Goal: Task Accomplishment & Management: Complete application form

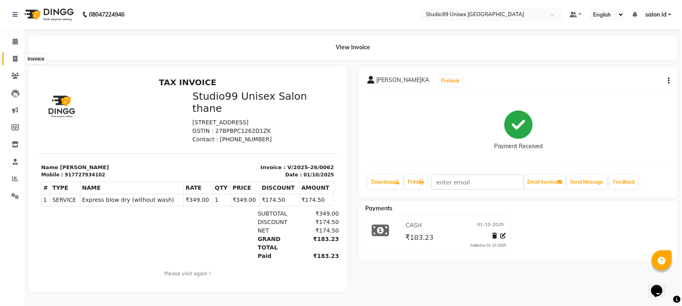
click at [15, 56] on icon at bounding box center [15, 59] width 4 height 6
select select "service"
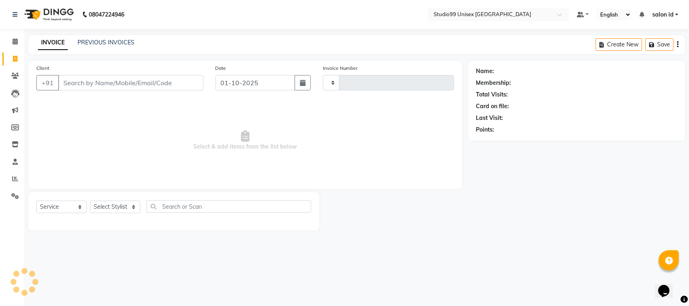
type input "0063"
select select "9023"
click at [134, 206] on select "Select Stylis[PERSON_NAME]A[PERSON_NAME]KH salon id[PERSON_NAME]a[PERSON_NAME]M…" at bounding box center [115, 207] width 50 height 13
select select "92933"
click at [90, 201] on select "Select Stylis[PERSON_NAME]A[PERSON_NAME]KH salon id[PERSON_NAME]a[PERSON_NAME]M…" at bounding box center [115, 207] width 50 height 13
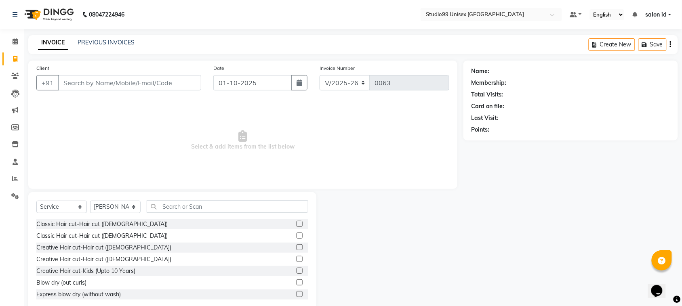
click at [296, 259] on label at bounding box center [299, 259] width 6 height 6
click at [296, 259] on input "checkbox" at bounding box center [298, 259] width 5 height 5
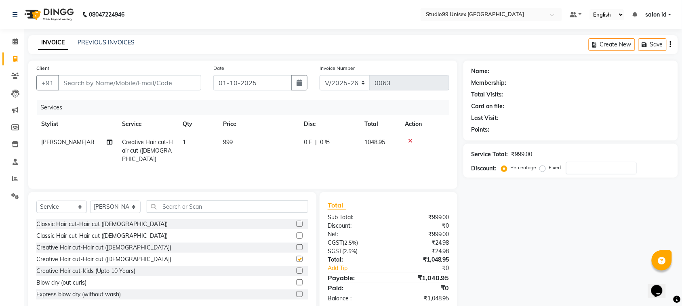
checkbox input "false"
click at [167, 77] on input "Client" at bounding box center [129, 82] width 143 height 15
type input "9"
type input "0"
type input "9820459249"
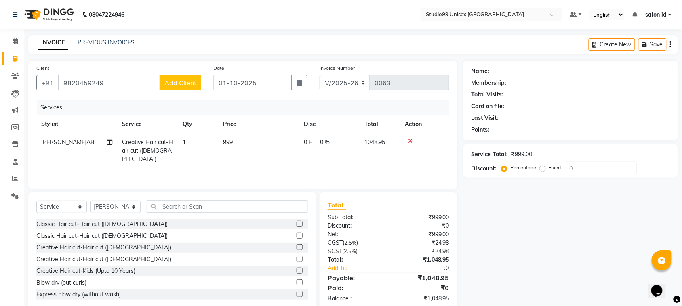
click at [176, 82] on span "Add Client" at bounding box center [180, 83] width 32 height 8
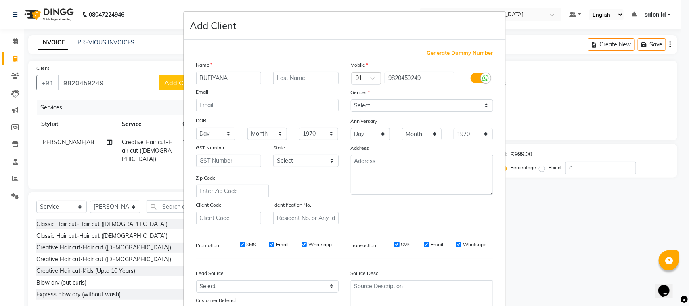
type input "RUFIYANA"
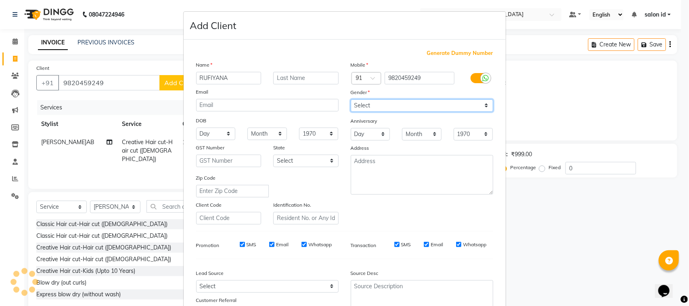
click at [483, 102] on select "Select [DEMOGRAPHIC_DATA] [DEMOGRAPHIC_DATA] Other Prefer Not To Say" at bounding box center [422, 105] width 143 height 13
select select "[DEMOGRAPHIC_DATA]"
click at [351, 99] on select "Select [DEMOGRAPHIC_DATA] [DEMOGRAPHIC_DATA] Other Prefer Not To Say" at bounding box center [422, 105] width 143 height 13
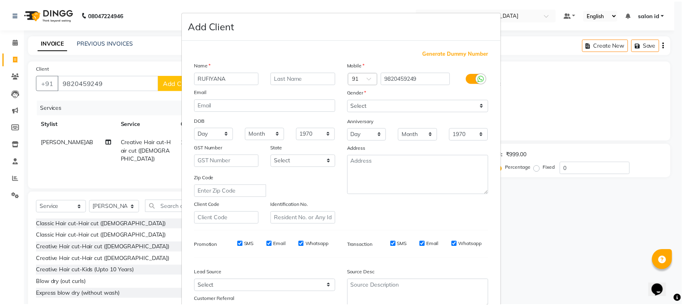
scroll to position [63, 0]
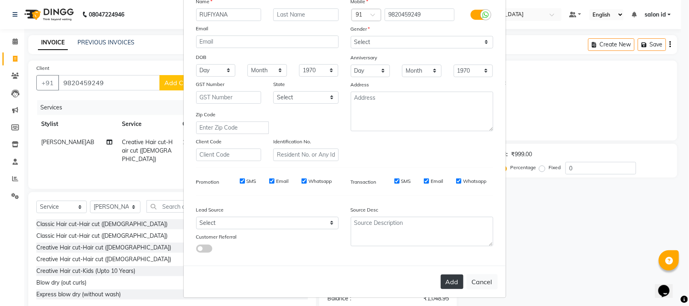
click at [445, 279] on button "Add" at bounding box center [452, 282] width 23 height 15
select select
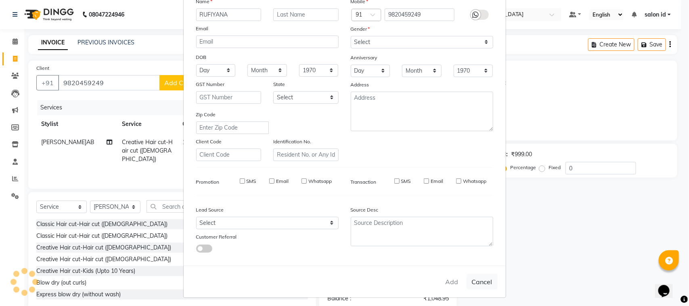
select select
checkbox input "false"
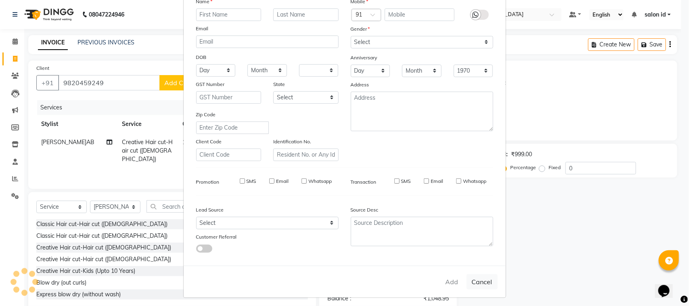
checkbox input "false"
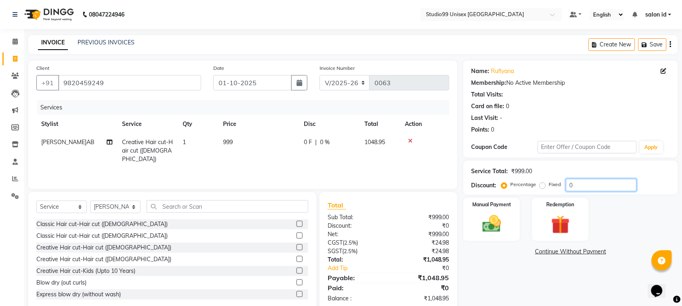
click at [579, 186] on input "0" at bounding box center [601, 185] width 71 height 13
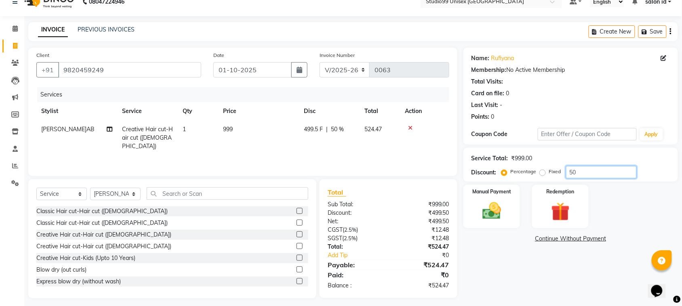
scroll to position [17, 0]
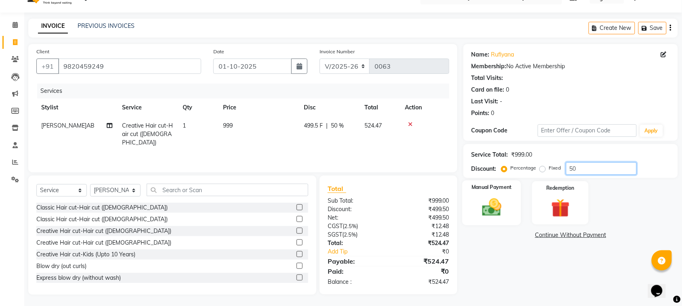
type input "50"
click at [491, 189] on label "Manual Payment" at bounding box center [491, 188] width 40 height 8
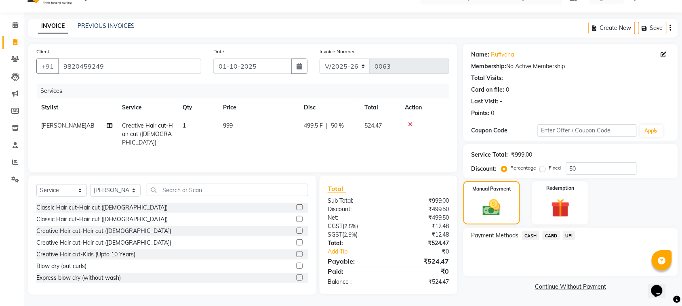
click at [568, 238] on span "UPI" at bounding box center [569, 235] width 13 height 9
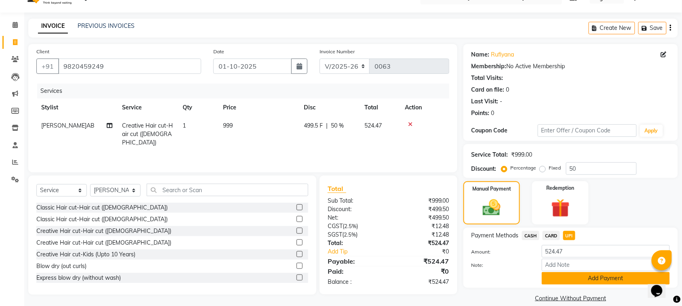
click at [573, 277] on button "Add Payment" at bounding box center [606, 278] width 128 height 13
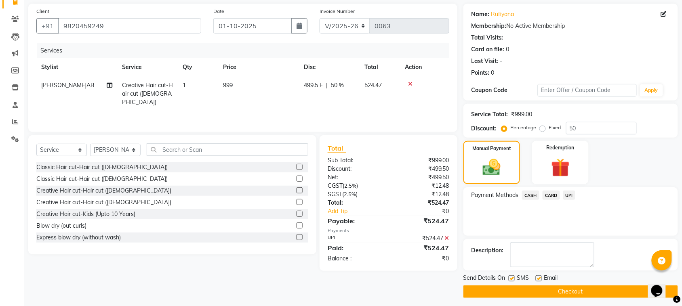
scroll to position [61, 0]
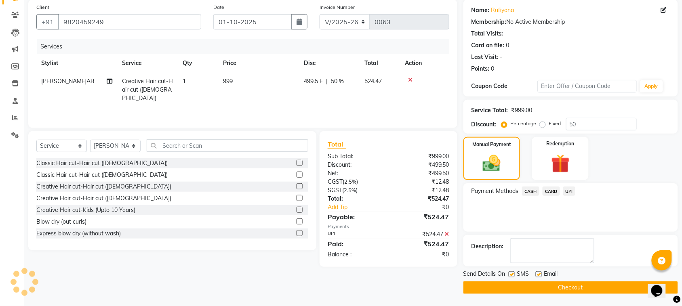
click at [602, 289] on button "Checkout" at bounding box center [570, 287] width 214 height 13
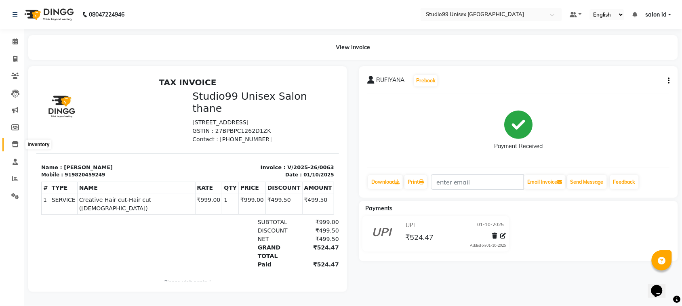
click at [14, 145] on icon at bounding box center [15, 144] width 7 height 6
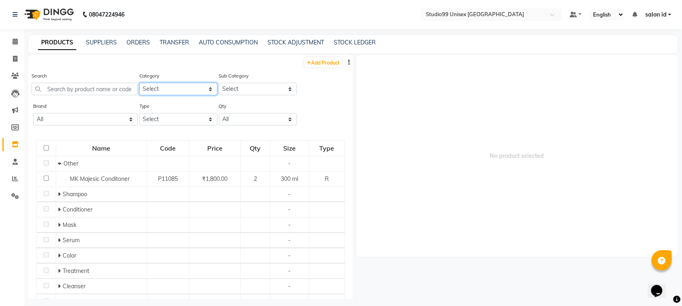
click at [207, 88] on select "Select Skin Hair Personal Care Appliance[PERSON_NAME]rd Disposable Threading Ha…" at bounding box center [178, 89] width 78 height 13
select select "959401100"
click at [139, 83] on select "Select Skin Hair Personal Care Appliance[PERSON_NAME]rd Disposable Threading Ha…" at bounding box center [178, 89] width 78 height 13
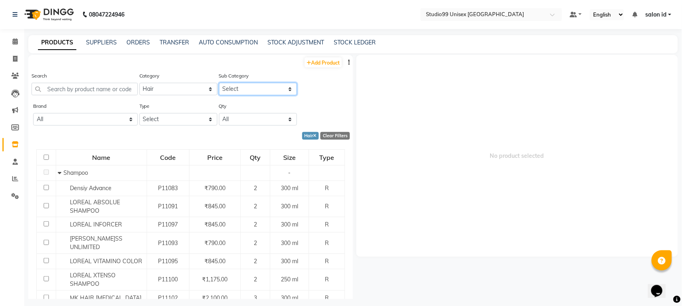
click at [283, 87] on select "Select Shampoo Conditioner Cream Mask Oil Serum Color Appliances Treatment Styl…" at bounding box center [258, 89] width 78 height 13
select select "959401109"
click at [219, 83] on select "Select Shampoo Conditioner Cream Mask Oil Serum Color Appliances Treatment Styl…" at bounding box center [258, 89] width 78 height 13
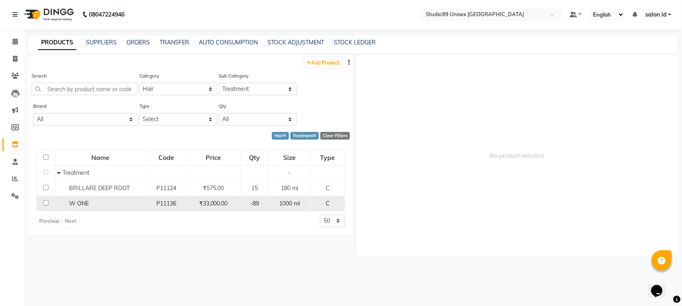
click at [57, 203] on div "W ONE" at bounding box center [100, 203] width 86 height 8
select select
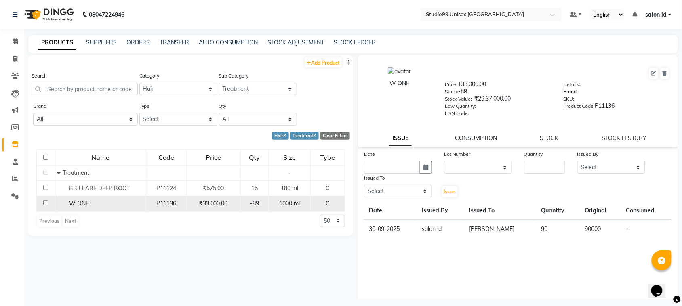
click at [44, 202] on input "checkbox" at bounding box center [45, 202] width 5 height 5
checkbox input "true"
click at [651, 74] on icon at bounding box center [653, 73] width 5 height 5
select select "C"
select select "959401100"
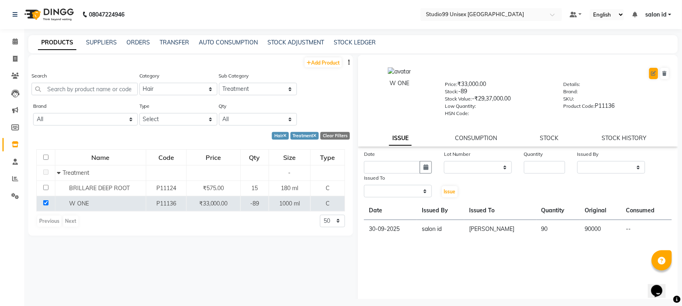
select select "959401109"
select select "true"
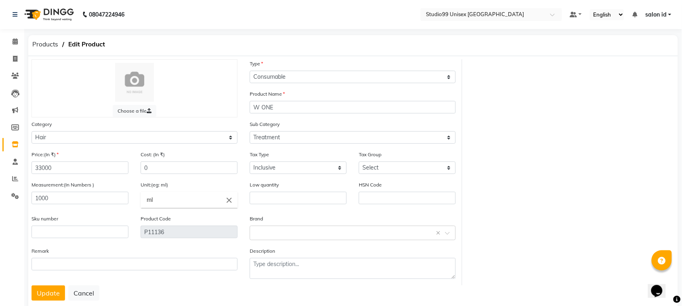
scroll to position [16, 0]
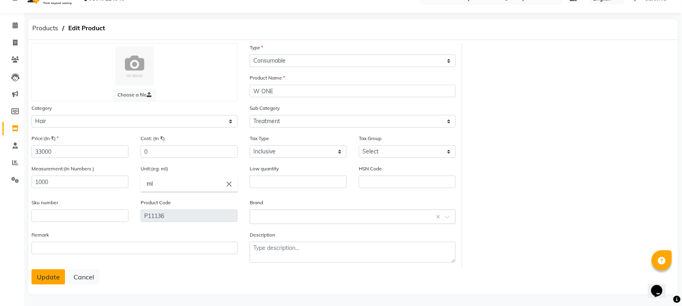
click at [47, 279] on button "Update" at bounding box center [48, 276] width 34 height 15
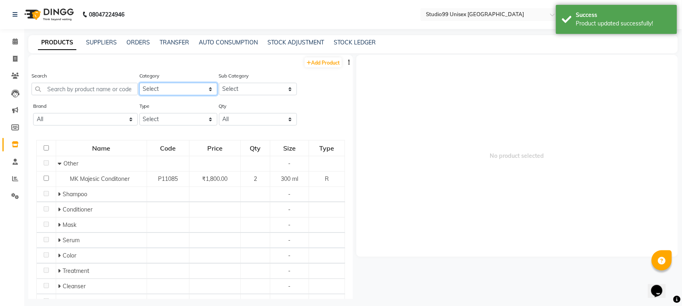
click at [208, 88] on select "Select Skin Hair Personal Care Appliance[PERSON_NAME]rd Disposable Threading Ha…" at bounding box center [178, 89] width 78 height 13
select select "959401100"
click at [139, 83] on select "Select Skin Hair Personal Care Appliance[PERSON_NAME]rd Disposable Threading Ha…" at bounding box center [178, 89] width 78 height 13
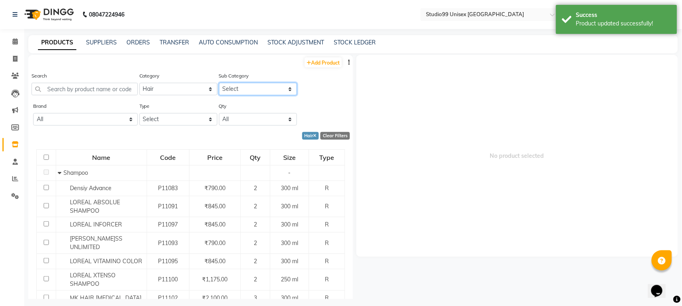
click at [283, 87] on select "Select Shampoo Conditioner Cream Mask Oil Serum Color Appliances Treatment Styl…" at bounding box center [258, 89] width 78 height 13
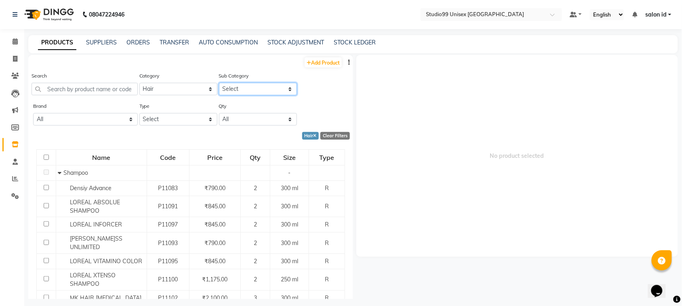
select select "959401109"
click at [219, 83] on select "Select Shampoo Conditioner Cream Mask Oil Serum Color Appliances Treatment Styl…" at bounding box center [258, 89] width 78 height 13
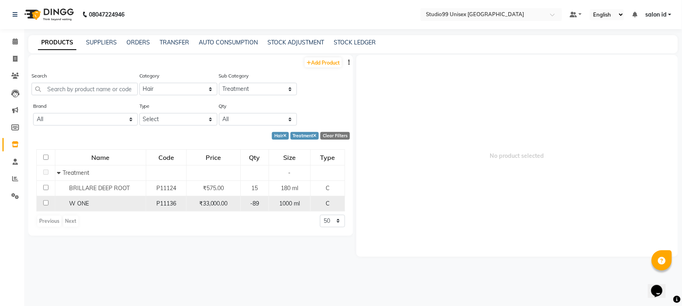
click at [45, 201] on input "checkbox" at bounding box center [45, 202] width 5 height 5
checkbox input "true"
select select
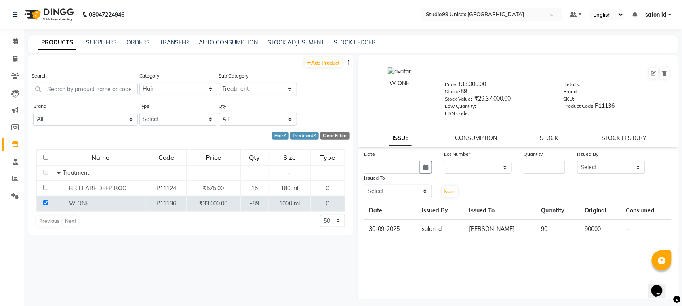
click at [553, 226] on td "90" at bounding box center [558, 229] width 44 height 19
drag, startPoint x: 553, startPoint y: 226, endPoint x: 543, endPoint y: 228, distance: 10.3
click at [543, 228] on td "90" at bounding box center [558, 229] width 44 height 19
click at [544, 225] on td "90" at bounding box center [558, 229] width 44 height 19
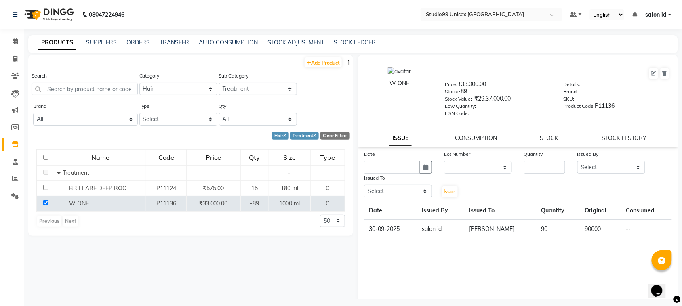
click at [544, 225] on td "90" at bounding box center [558, 229] width 44 height 19
click at [538, 229] on td "90" at bounding box center [558, 229] width 44 height 19
click at [380, 229] on td "30-09-2025" at bounding box center [390, 229] width 53 height 19
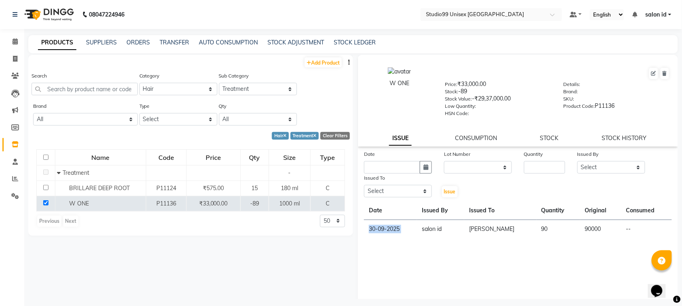
click at [380, 229] on td "30-09-2025" at bounding box center [390, 229] width 53 height 19
click at [487, 225] on td "[PERSON_NAME]" at bounding box center [500, 229] width 72 height 19
click at [398, 211] on th "Date" at bounding box center [390, 211] width 53 height 19
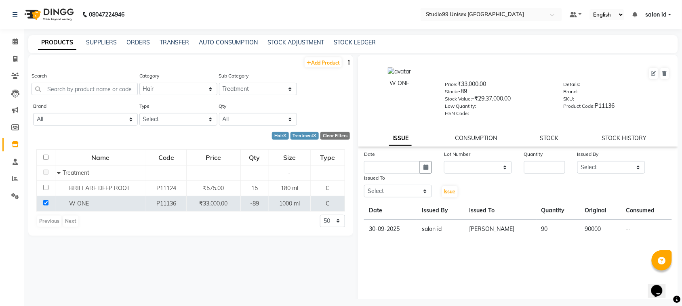
click at [398, 211] on th "Date" at bounding box center [390, 211] width 53 height 19
click at [467, 134] on link "CONSUMPTION" at bounding box center [476, 137] width 42 height 7
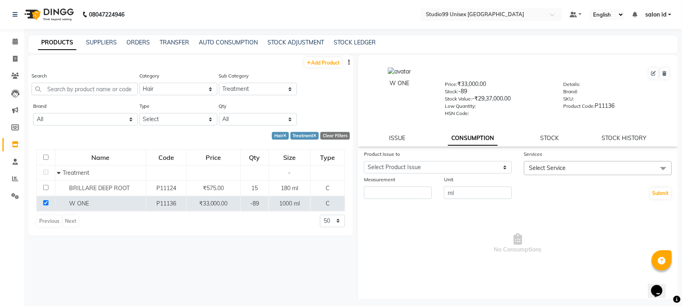
click at [657, 164] on span at bounding box center [663, 168] width 16 height 15
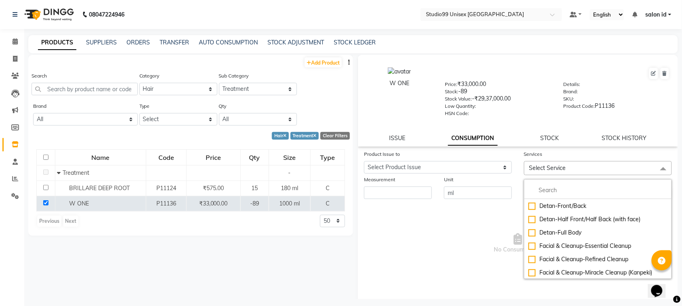
scroll to position [1468, 0]
click at [600, 192] on input "multiselect-search" at bounding box center [597, 190] width 139 height 8
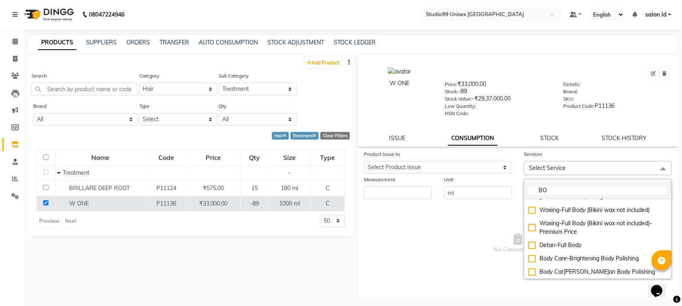
scroll to position [55, 0]
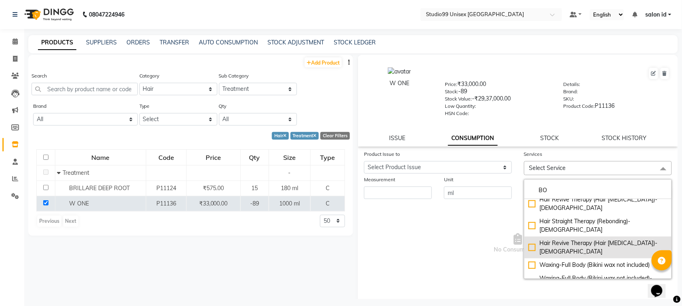
type input "BO"
click at [606, 239] on div "Hair Revive Therapy (Hair [MEDICAL_DATA])-[DEMOGRAPHIC_DATA]" at bounding box center [597, 247] width 139 height 17
checkbox input "true"
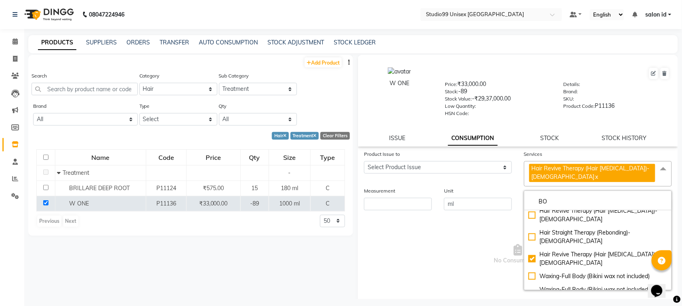
click at [476, 225] on span "No Consumptions" at bounding box center [518, 254] width 308 height 81
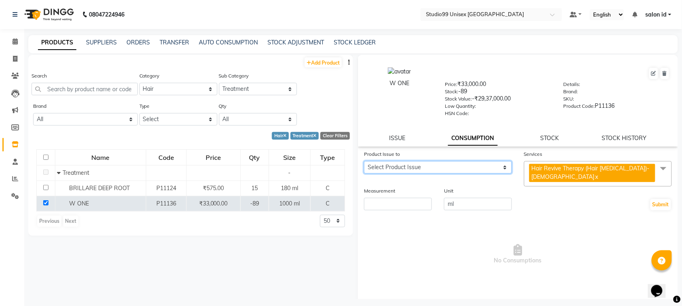
click at [499, 164] on select "Select Product Issue 20[DATE] Issued to[PERSON_NAME]KH, Balance: 90000" at bounding box center [438, 167] width 148 height 13
select select "1276435"
click at [364, 161] on select "Select Product Issue 20[DATE] Issued to[PERSON_NAME]KH, Balance: 90000" at bounding box center [438, 167] width 148 height 13
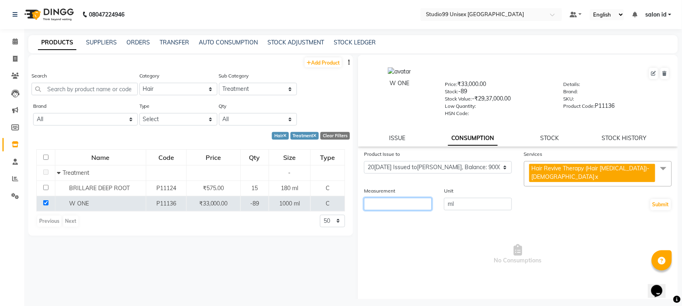
click at [411, 198] on input "number" at bounding box center [398, 204] width 68 height 13
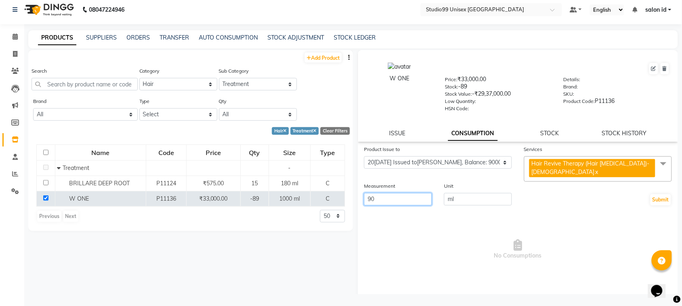
scroll to position [10, 0]
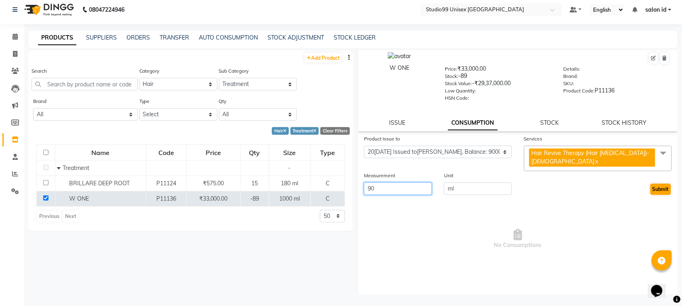
type input "90"
click at [655, 184] on button "Submit" at bounding box center [660, 189] width 21 height 11
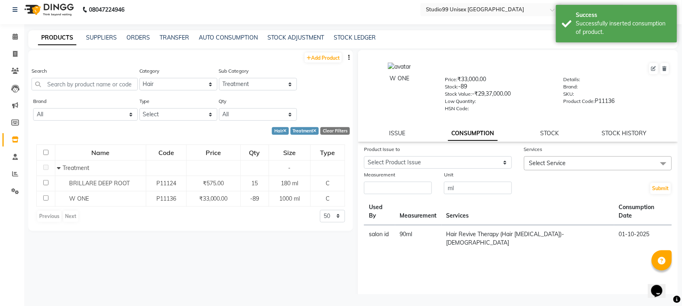
click at [395, 225] on td "salon id" at bounding box center [379, 238] width 31 height 27
click at [624, 133] on link "STOCK HISTORY" at bounding box center [624, 133] width 45 height 7
select select "all"
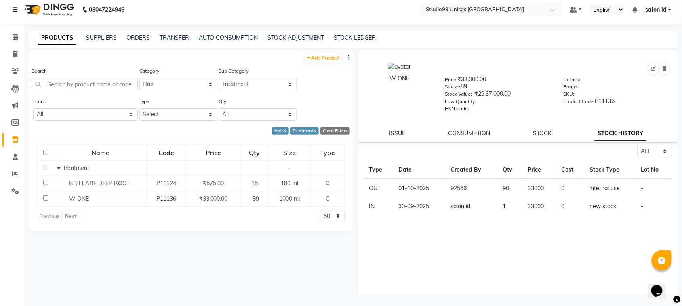
scroll to position [10, 0]
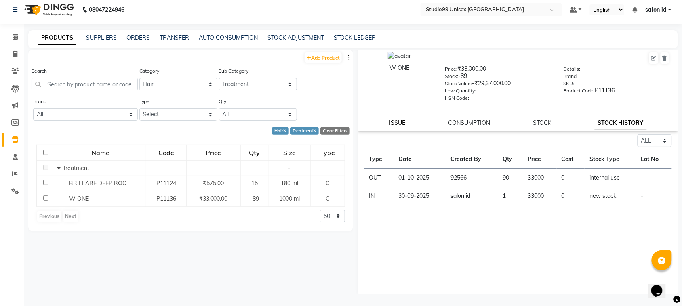
click at [396, 122] on link "ISSUE" at bounding box center [397, 122] width 16 height 7
select select
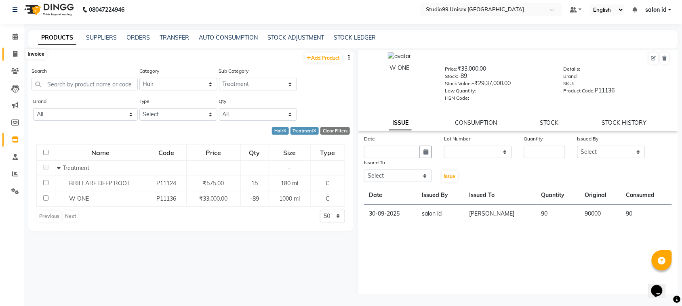
click at [15, 56] on icon at bounding box center [15, 54] width 4 height 6
select select "9023"
select select "service"
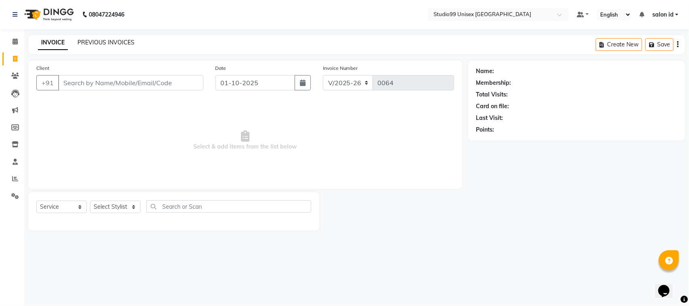
click at [104, 42] on link "PREVIOUS INVOICES" at bounding box center [106, 42] width 57 height 7
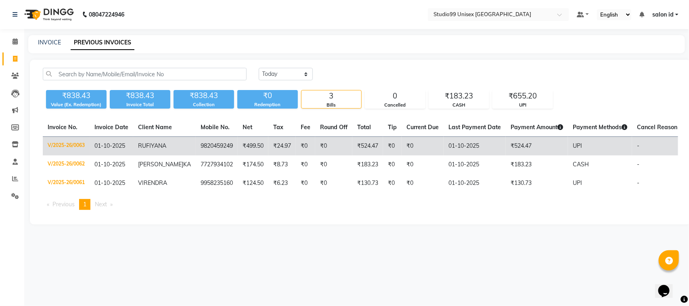
click at [99, 147] on span "01-10-2025" at bounding box center [109, 145] width 31 height 7
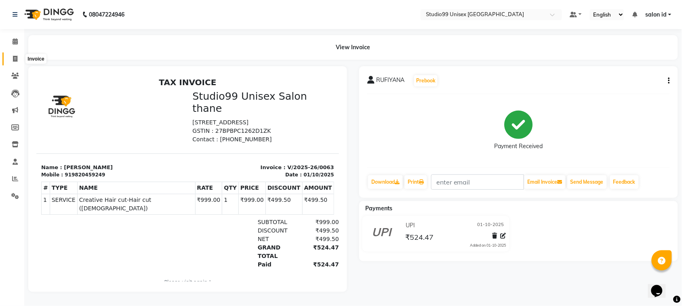
click at [11, 58] on span at bounding box center [15, 59] width 14 height 9
select select "9023"
select select "service"
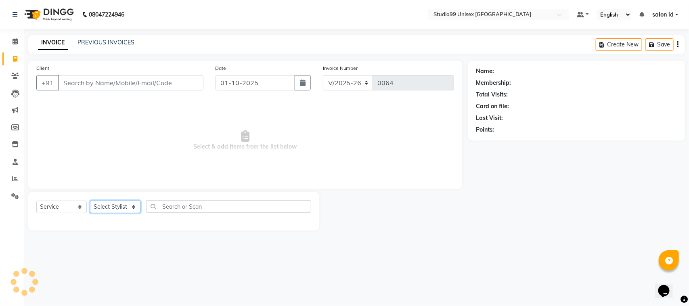
click at [133, 208] on select "Select Stylis[PERSON_NAME]A[PERSON_NAME]KH salon id[PERSON_NAME]a[PERSON_NAME]M…" at bounding box center [115, 207] width 50 height 13
select select "92949"
click at [90, 201] on select "Select Stylis[PERSON_NAME]A[PERSON_NAME]KH salon id[PERSON_NAME]a[PERSON_NAME]M…" at bounding box center [115, 207] width 50 height 13
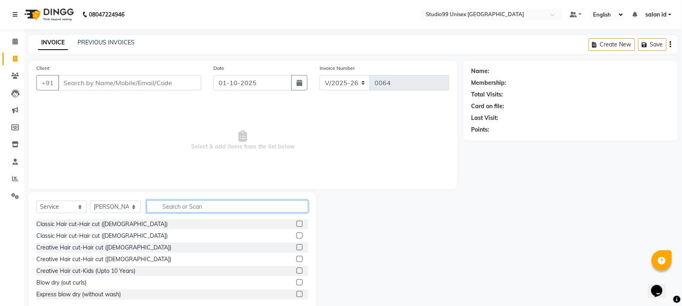
click at [176, 205] on input "text" at bounding box center [228, 206] width 162 height 13
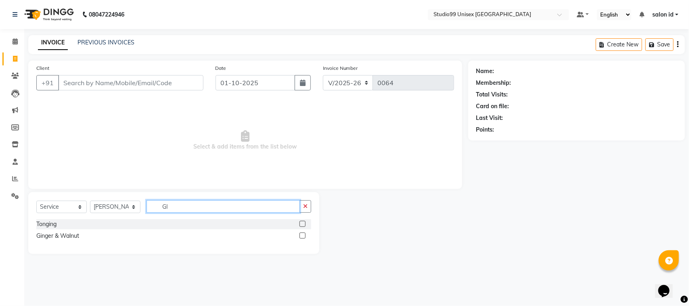
type input "GI"
click at [302, 237] on label at bounding box center [303, 236] width 6 height 6
click at [302, 237] on input "checkbox" at bounding box center [302, 235] width 5 height 5
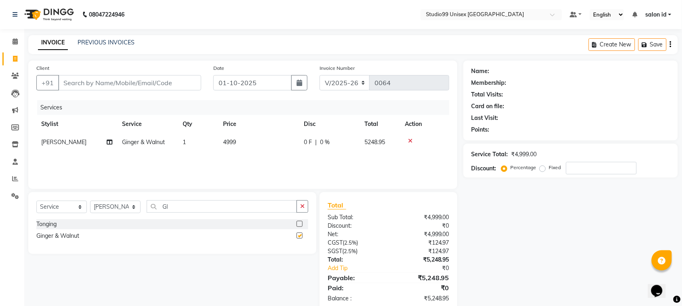
checkbox input "false"
click at [132, 205] on select "Select Stylis[PERSON_NAME]A[PERSON_NAME]KH salon id[PERSON_NAME]a[PERSON_NAME]M…" at bounding box center [115, 207] width 50 height 13
select select "92933"
click at [90, 201] on select "Select Stylis[PERSON_NAME]A[PERSON_NAME]KH salon id[PERSON_NAME]a[PERSON_NAME]M…" at bounding box center [115, 207] width 50 height 13
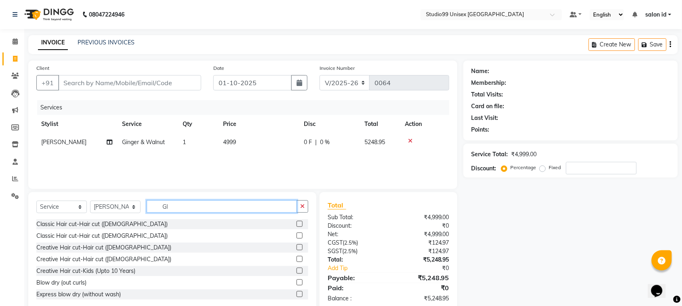
click at [243, 205] on input "GI" at bounding box center [222, 206] width 150 height 13
type input "G"
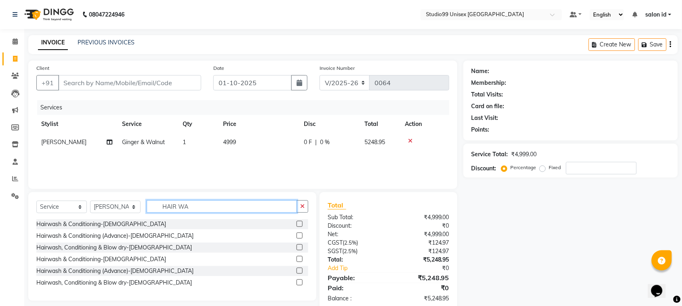
type input "HAIR WA"
click at [300, 283] on label at bounding box center [299, 282] width 6 height 6
click at [300, 283] on input "checkbox" at bounding box center [298, 282] width 5 height 5
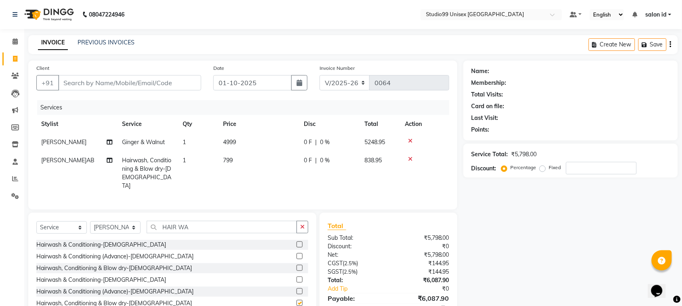
checkbox input "false"
click at [130, 82] on input "Client" at bounding box center [129, 82] width 143 height 15
type input "9"
type input "0"
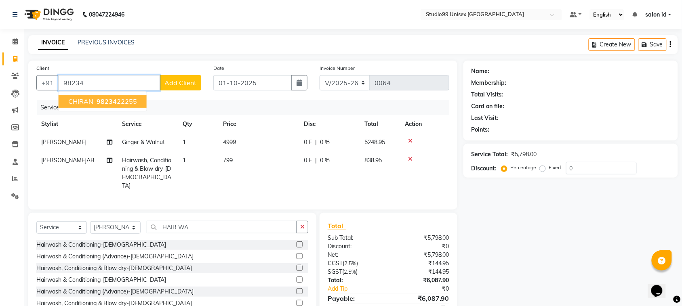
click at [122, 102] on ngb-highlight "98234 22255" at bounding box center [116, 101] width 42 height 8
type input "9823422255"
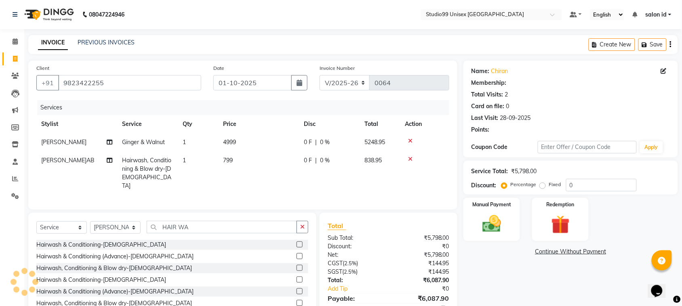
select select "1: Object"
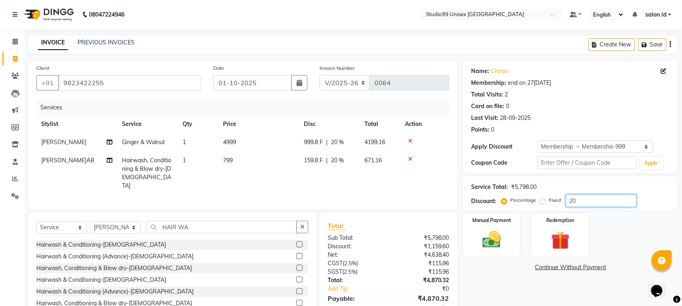
click at [581, 201] on input "20" at bounding box center [601, 201] width 71 height 13
type input "2"
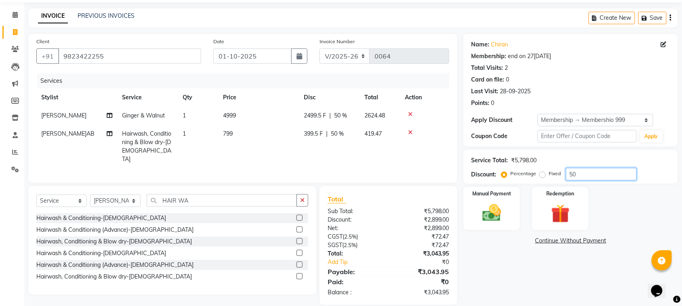
scroll to position [36, 0]
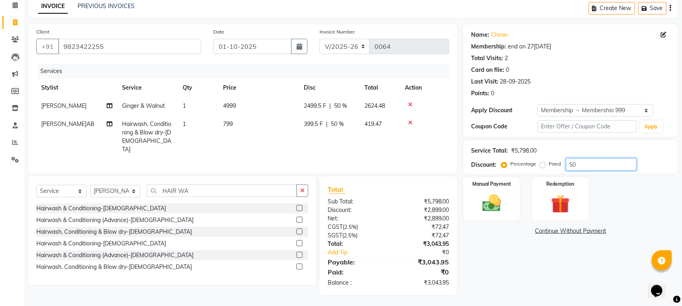
type input "50"
click at [404, 140] on td at bounding box center [424, 137] width 49 height 44
click at [493, 192] on img at bounding box center [491, 203] width 31 height 22
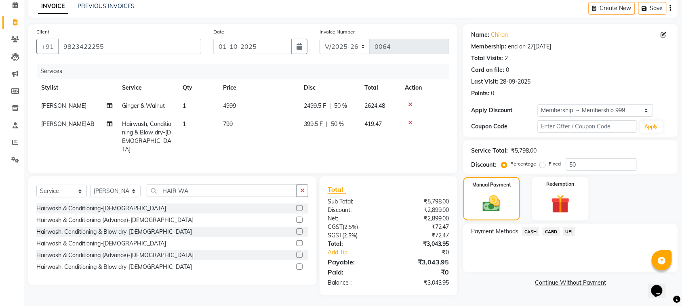
click at [531, 231] on span "CASH" at bounding box center [530, 231] width 17 height 9
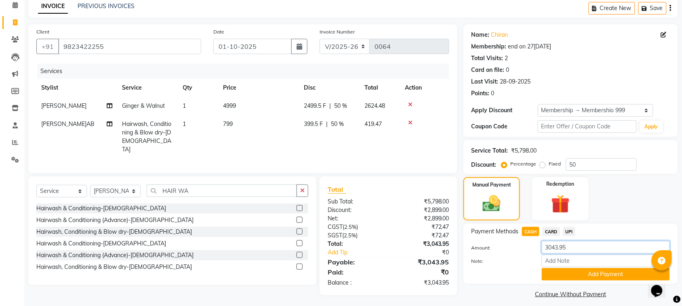
click at [579, 246] on input "3043.95" at bounding box center [606, 247] width 128 height 13
type input "3"
type input "3000"
click at [567, 273] on button "Add Payment" at bounding box center [606, 274] width 128 height 13
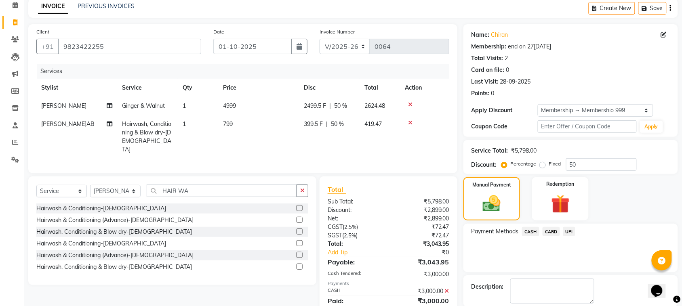
click at [568, 230] on span "UPI" at bounding box center [569, 231] width 13 height 9
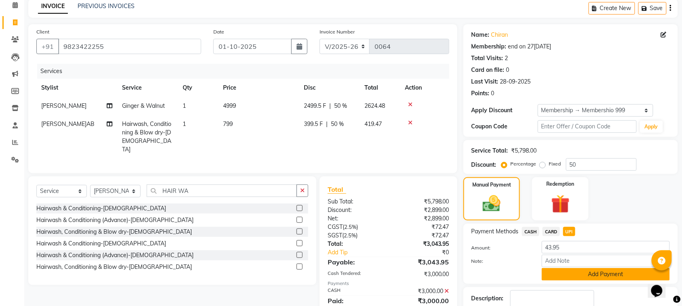
click at [586, 272] on button "Add Payment" at bounding box center [606, 274] width 128 height 13
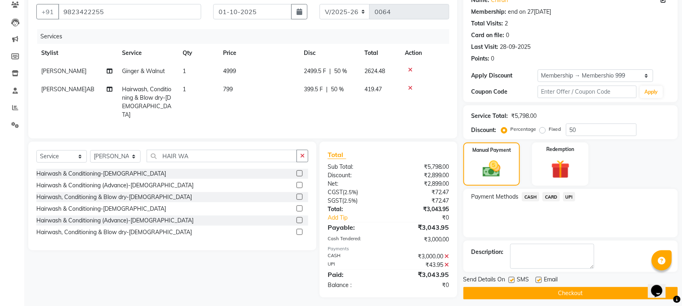
scroll to position [77, 0]
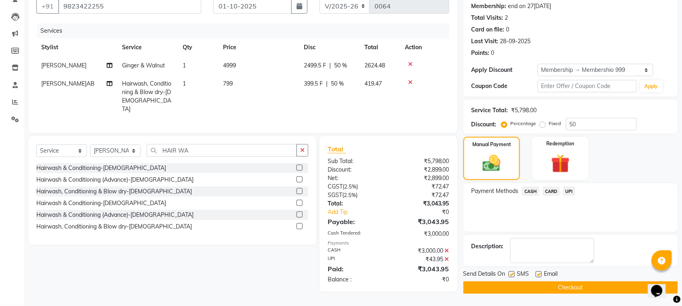
click at [558, 289] on button "Checkout" at bounding box center [570, 287] width 214 height 13
